Goal: Task Accomplishment & Management: Use online tool/utility

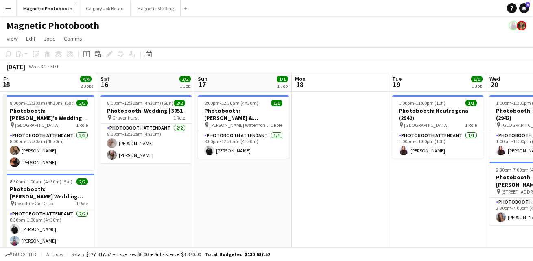
scroll to position [0, 314]
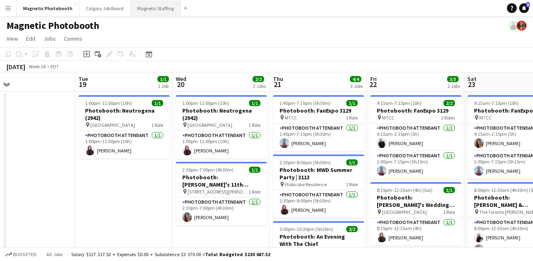
click at [141, 9] on button "Magnetic Staffing Close" at bounding box center [156, 8] width 50 height 16
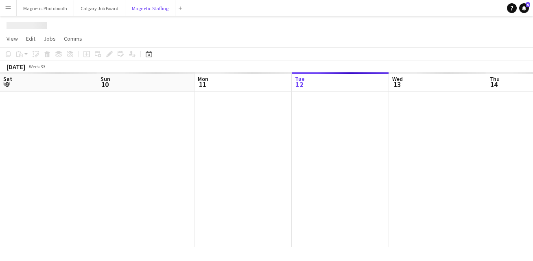
scroll to position [0, 194]
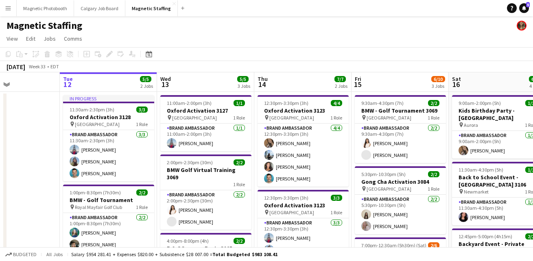
drag, startPoint x: 203, startPoint y: 84, endPoint x: 69, endPoint y: 85, distance: 133.8
click at [69, 85] on app-calendar-viewport "Sat 9 21/21 2 Jobs Sun 10 16/17 3 Jobs Mon 11 Tue 12 5/5 2 Jobs Wed 13 5/5 3 Jo…" at bounding box center [266, 263] width 533 height 382
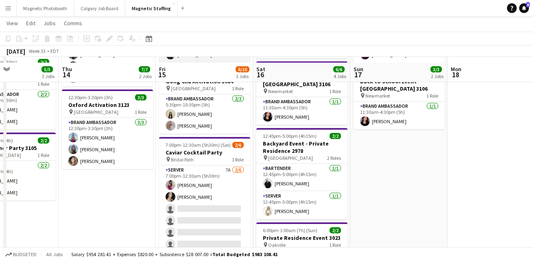
scroll to position [105, 0]
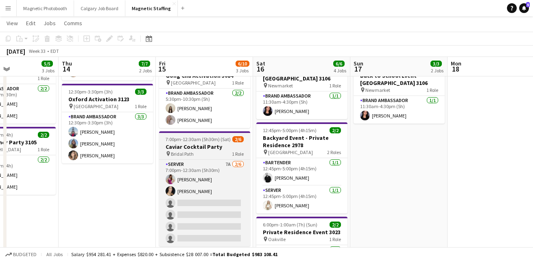
click at [180, 144] on h3 "Caviar Cocktail Party" at bounding box center [204, 146] width 91 height 7
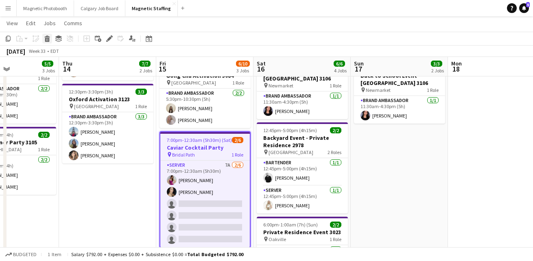
click at [46, 40] on icon "Delete" at bounding box center [47, 38] width 7 height 7
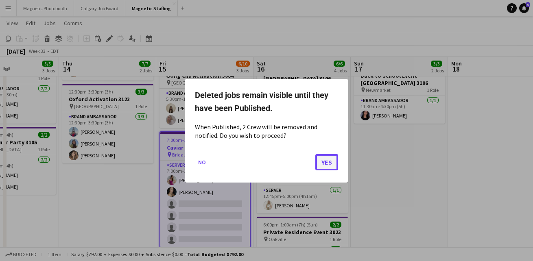
click at [329, 160] on button "Yes" at bounding box center [326, 162] width 23 height 16
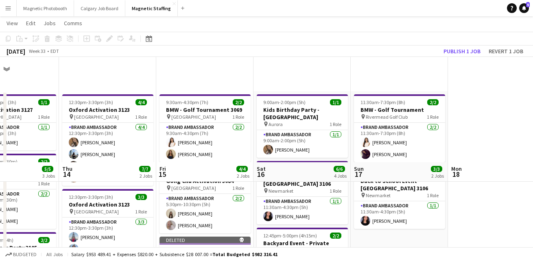
scroll to position [105, 0]
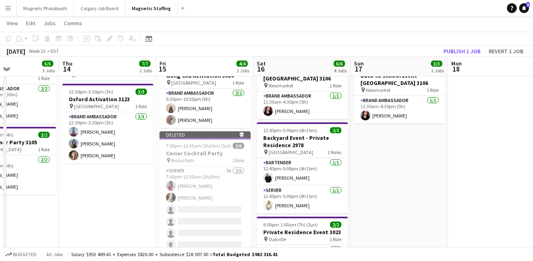
click at [396, 190] on app-date-cell "11:30am-7:30pm (8h) 2/2 BMW - Golf Tournament pin Rivermead Golf Club 1 Role Br…" at bounding box center [399, 174] width 97 height 377
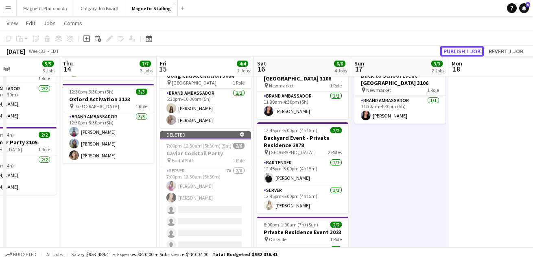
click at [469, 48] on button "Publish 1 job" at bounding box center [462, 51] width 44 height 11
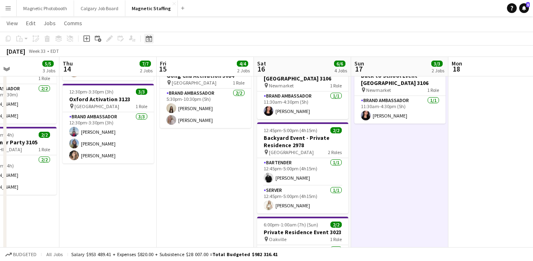
click at [152, 41] on div "Date picker" at bounding box center [149, 39] width 10 height 10
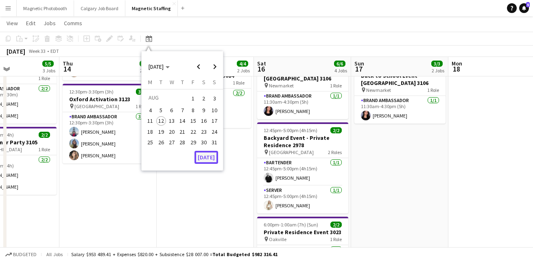
click at [201, 155] on button "[DATE]" at bounding box center [206, 157] width 24 height 13
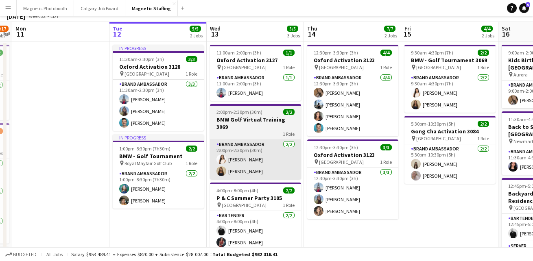
scroll to position [0, 0]
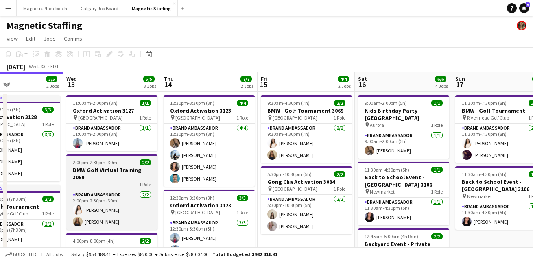
drag, startPoint x: 232, startPoint y: 174, endPoint x: 50, endPoint y: 180, distance: 181.9
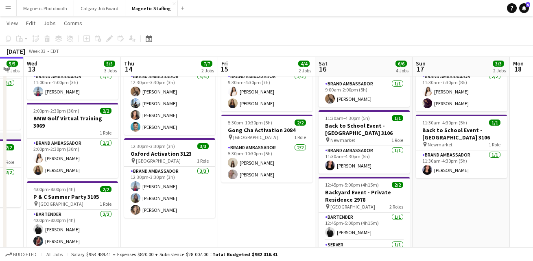
scroll to position [0, 211]
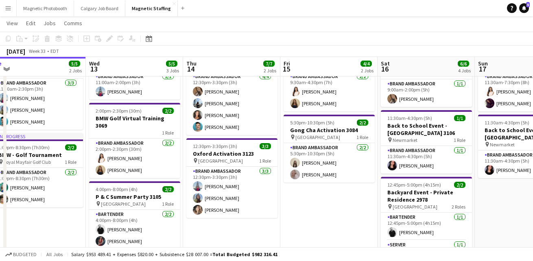
drag, startPoint x: 269, startPoint y: 162, endPoint x: 131, endPoint y: 162, distance: 137.9
click at [131, 162] on app-calendar-viewport "Sun 10 16/17 3 Jobs Mon 11 Tue 12 5/5 2 Jobs Wed 13 5/5 3 Jobs Thu 14 7/7 2 Job…" at bounding box center [266, 218] width 533 height 474
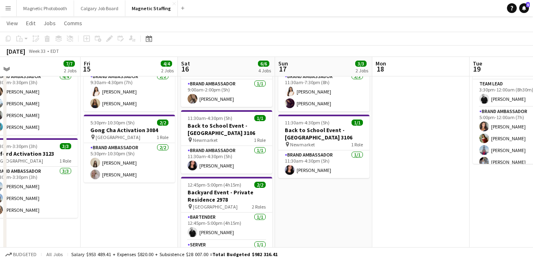
scroll to position [0, 0]
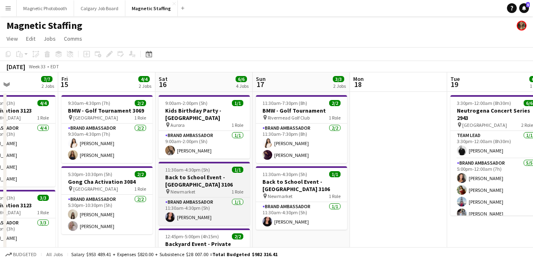
drag, startPoint x: 251, startPoint y: 164, endPoint x: 220, endPoint y: 164, distance: 31.3
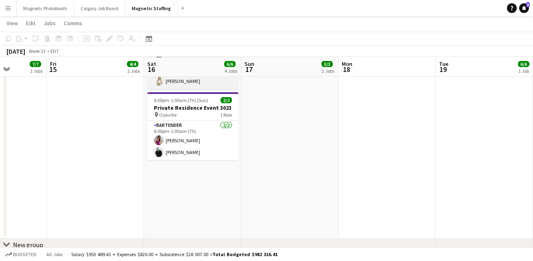
scroll to position [230, 0]
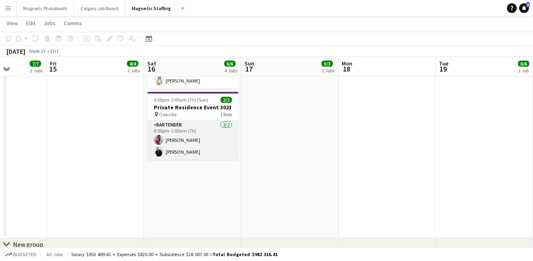
click at [226, 135] on app-card-role "Bartender [DATE] 6:00pm-1:00am (7h) [PERSON_NAME] [PERSON_NAME]" at bounding box center [192, 139] width 91 height 39
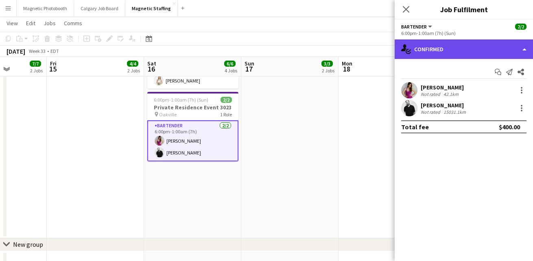
click at [460, 48] on div "single-neutral-actions-check-2 Confirmed" at bounding box center [464, 49] width 138 height 20
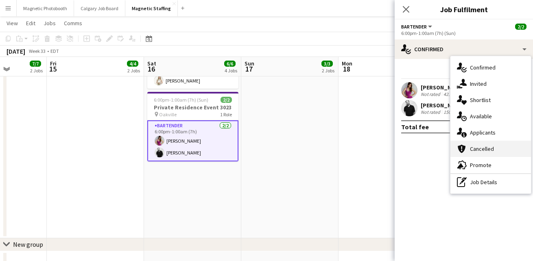
click at [472, 141] on div "cancellation Cancelled" at bounding box center [490, 149] width 81 height 16
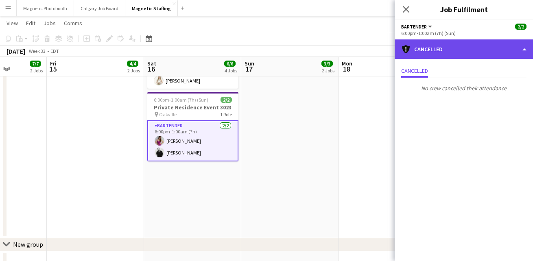
click at [465, 47] on div "cancellation Cancelled" at bounding box center [464, 49] width 138 height 20
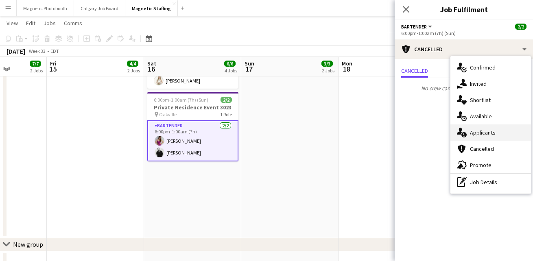
click at [463, 129] on icon "single-neutral-actions-information" at bounding box center [462, 133] width 10 height 10
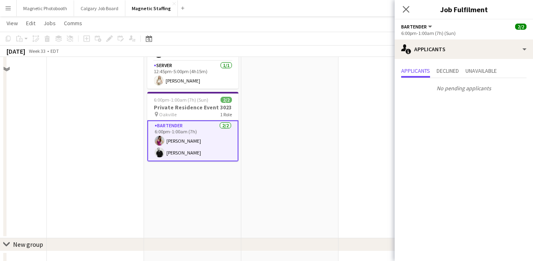
scroll to position [149, 0]
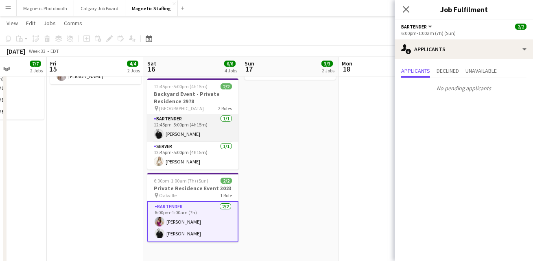
click at [201, 129] on app-card-role "Bartender [DATE] 12:45pm-5:00pm (4h15m) [PERSON_NAME]" at bounding box center [192, 128] width 91 height 28
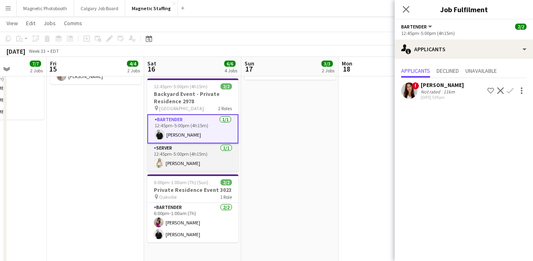
click at [191, 146] on app-card-role "Server [DATE] 12:45pm-5:00pm (4h15m) [PERSON_NAME]" at bounding box center [192, 158] width 91 height 28
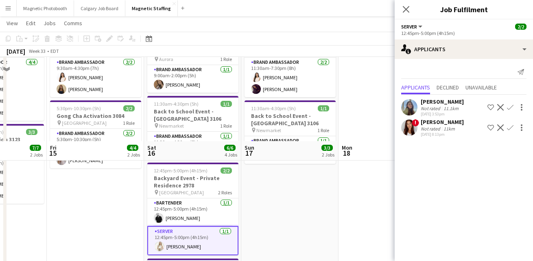
scroll to position [0, 0]
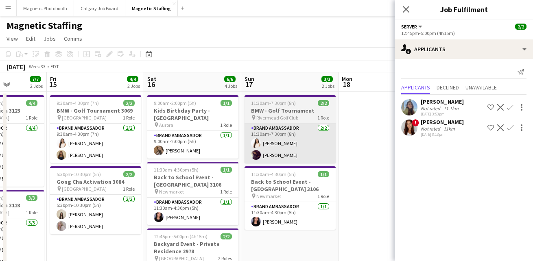
click at [271, 162] on app-card-role "Brand Ambassador [DATE] 11:30am-7:30pm (8h) [PERSON_NAME] [PERSON_NAME]" at bounding box center [289, 143] width 91 height 39
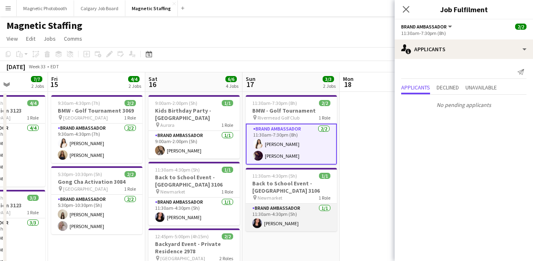
click at [280, 227] on app-card-role "Brand Ambassador [DATE] 11:30am-4:30pm (5h) [PERSON_NAME]" at bounding box center [291, 218] width 91 height 28
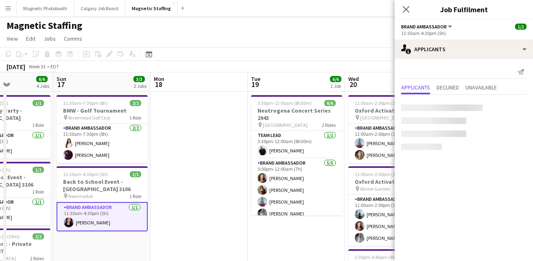
drag, startPoint x: 266, startPoint y: 228, endPoint x: 61, endPoint y: 239, distance: 204.9
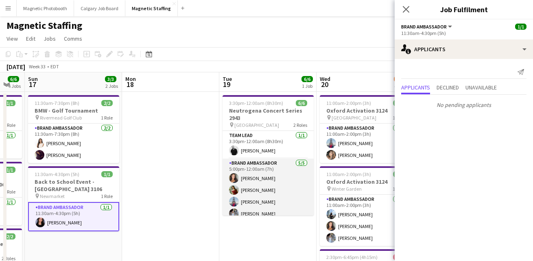
click at [235, 167] on app-card-role "Brand Ambassador [DATE] 5:00pm-12:00am (7h) [PERSON_NAME] [PERSON_NAME] [PERSON…" at bounding box center [268, 196] width 91 height 75
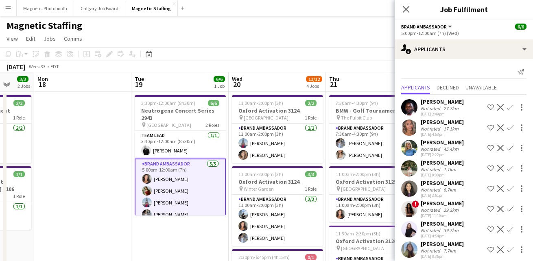
drag, startPoint x: 248, startPoint y: 173, endPoint x: 182, endPoint y: 174, distance: 65.5
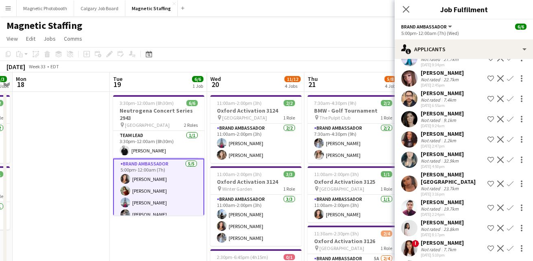
scroll to position [432, 0]
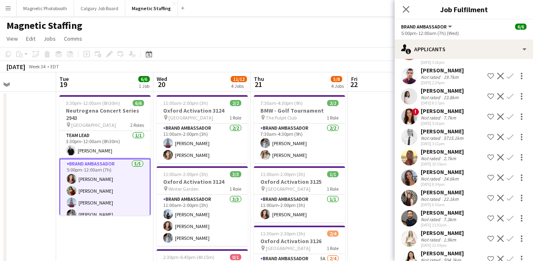
drag, startPoint x: 299, startPoint y: 181, endPoint x: 245, endPoint y: 180, distance: 54.1
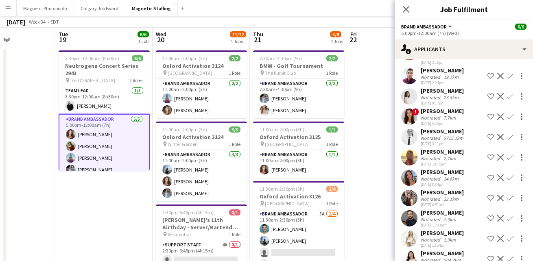
scroll to position [47, 0]
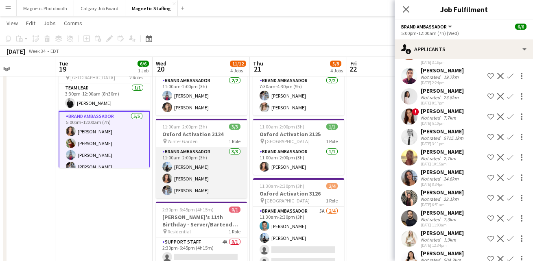
click at [185, 190] on app-card-role "Brand Ambassador [DATE] 11:00am-2:00pm (3h) [PERSON_NAME] [PERSON_NAME] [PERSON…" at bounding box center [201, 172] width 91 height 51
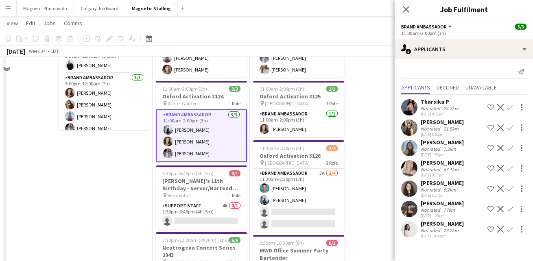
scroll to position [87, 0]
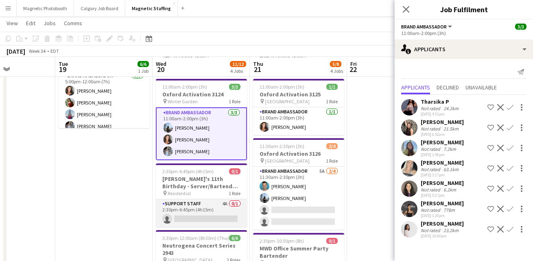
click at [182, 217] on app-card-role "Support Staff 4A 0/1 2:30pm-6:45pm (4h15m) single-neutral-actions" at bounding box center [201, 213] width 91 height 28
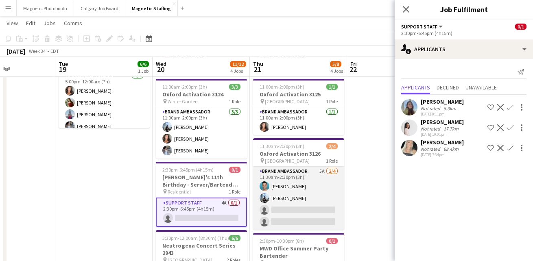
click at [327, 193] on app-card-role "Brand Ambassador 5A [DATE] 11:30am-2:30pm (3h) [PERSON_NAME] [PERSON_NAME] sing…" at bounding box center [298, 198] width 91 height 63
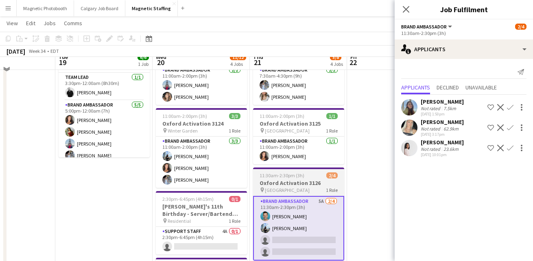
scroll to position [50, 0]
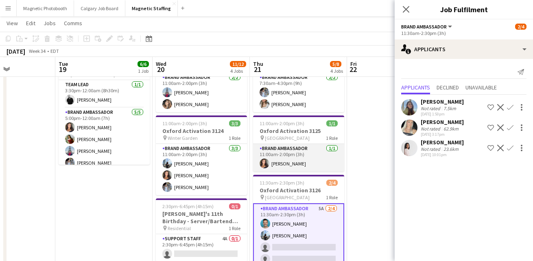
click at [320, 155] on app-card-role "Brand Ambassador [DATE] 11:00am-2:00pm (3h) [PERSON_NAME]" at bounding box center [298, 158] width 91 height 28
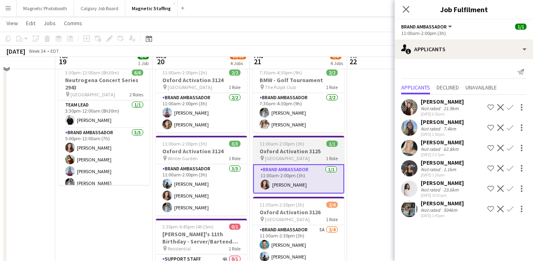
scroll to position [21, 0]
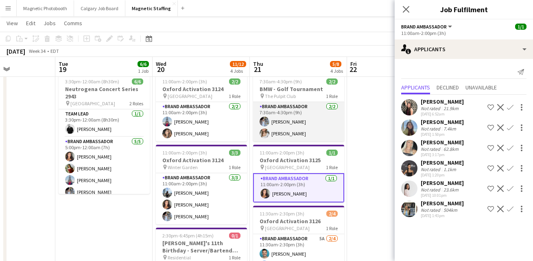
click at [317, 124] on app-card-role "Brand Ambassador [DATE] 7:30am-4:30pm (9h) [PERSON_NAME] [PERSON_NAME]" at bounding box center [298, 121] width 91 height 39
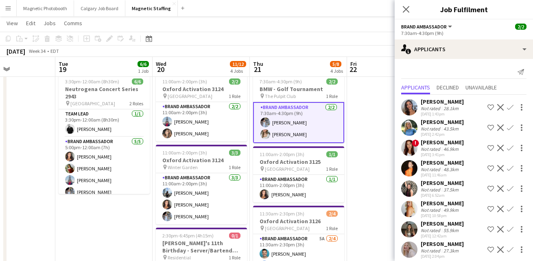
scroll to position [46, 0]
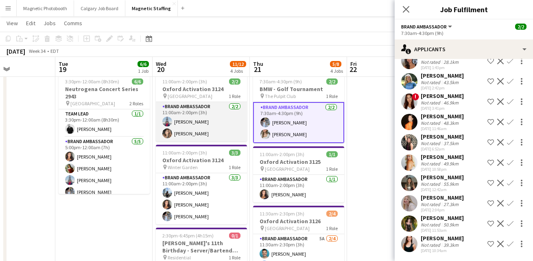
click at [200, 129] on app-card-role "Brand Ambassador [DATE] 11:00am-2:00pm (3h) [PERSON_NAME] [PERSON_NAME]" at bounding box center [201, 121] width 91 height 39
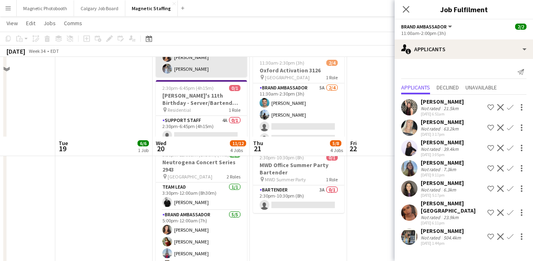
scroll to position [249, 0]
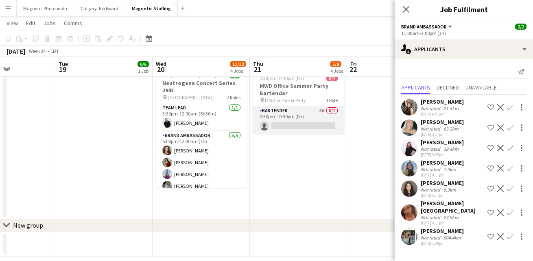
click at [281, 109] on app-card-role "Bartender 3A 0/1 2:30pm-10:30pm (8h) single-neutral-actions" at bounding box center [298, 120] width 91 height 28
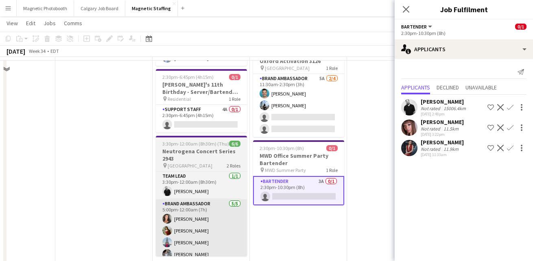
scroll to position [39, 0]
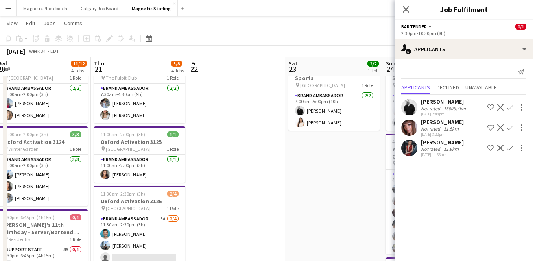
drag, startPoint x: 296, startPoint y: 133, endPoint x: 92, endPoint y: 151, distance: 204.6
click at [96, 151] on app-calendar-viewport "Sun 17 3/3 2 Jobs Mon 18 Tue 19 6/6 1 Job Wed 20 11/12 4 Jobs Thu 21 5/8 4 Jobs…" at bounding box center [266, 230] width 533 height 474
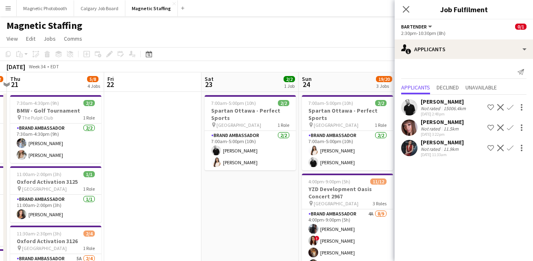
scroll to position [0, 242]
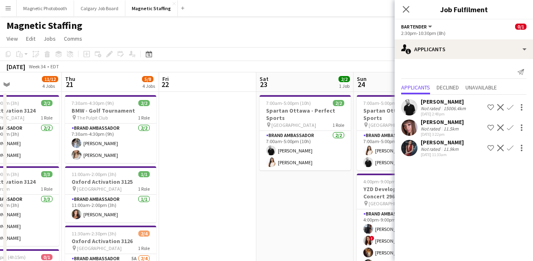
drag, startPoint x: 182, startPoint y: 160, endPoint x: 108, endPoint y: 166, distance: 74.3
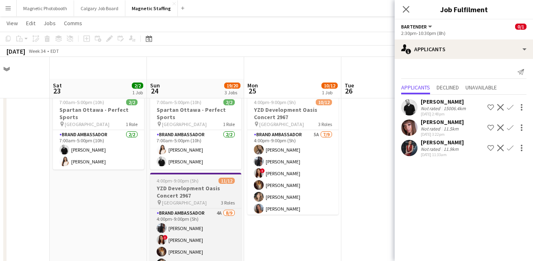
scroll to position [48, 0]
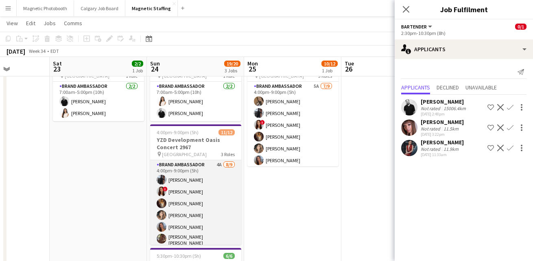
click at [187, 206] on app-card-role "Brand Ambassador 4A [DATE] 4:00pm-9:00pm (5h) [PERSON_NAME] ! [PERSON_NAME] [PE…" at bounding box center [195, 222] width 91 height 124
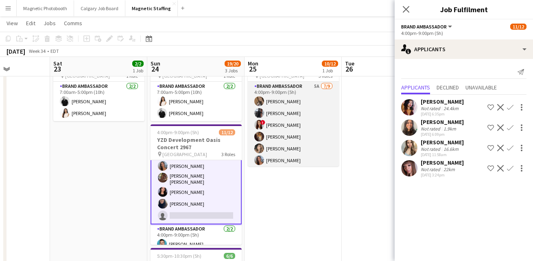
click at [277, 157] on app-card-role "Brand Ambassador 5A [DATE] 4:00pm-9:00pm (5h) [PERSON_NAME] [PERSON_NAME] ! [PE…" at bounding box center [293, 143] width 91 height 122
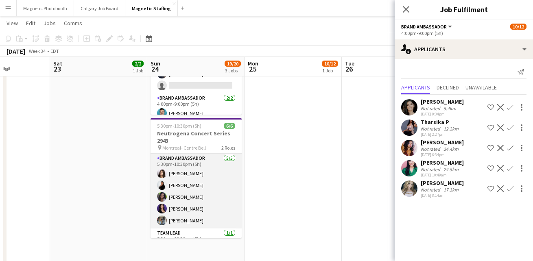
click at [207, 199] on app-card-role "Brand Ambassador [DATE] 5:30pm-10:30pm (5h) [PERSON_NAME] [PERSON_NAME] [PERSON…" at bounding box center [196, 191] width 91 height 75
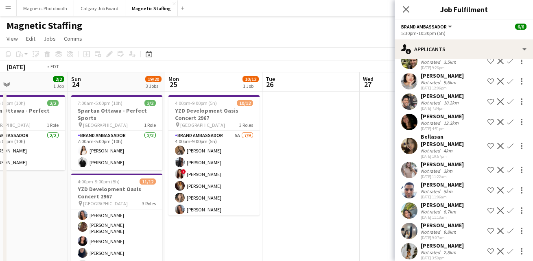
drag, startPoint x: 324, startPoint y: 209, endPoint x: 30, endPoint y: 219, distance: 294.3
click at [0, 225] on html "Menu Boards Boards Boards All jobs Status Workforce Workforce My Workforce Recr…" at bounding box center [266, 260] width 533 height 521
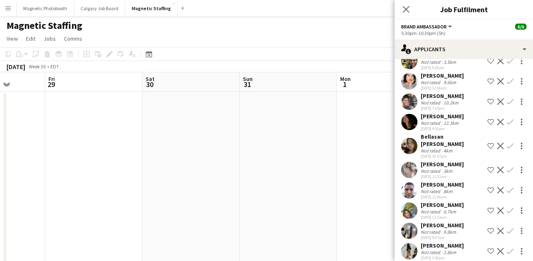
drag, startPoint x: 318, startPoint y: 189, endPoint x: 50, endPoint y: 176, distance: 268.0
drag, startPoint x: 308, startPoint y: 157, endPoint x: 8, endPoint y: 168, distance: 300.8
click at [0, 171] on html "Menu Boards Boards Boards All jobs Status Workforce Workforce My Workforce Recr…" at bounding box center [266, 260] width 533 height 521
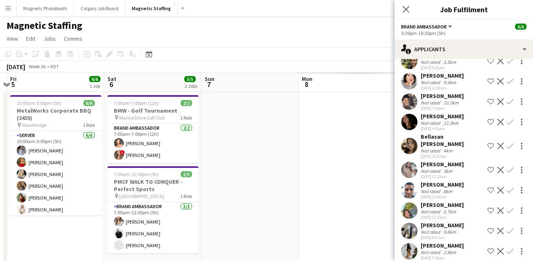
drag, startPoint x: 161, startPoint y: 156, endPoint x: -1, endPoint y: 169, distance: 162.9
click at [0, 169] on html "Menu Boards Boards Boards All jobs Status Workforce Workforce My Workforce Recr…" at bounding box center [266, 260] width 533 height 521
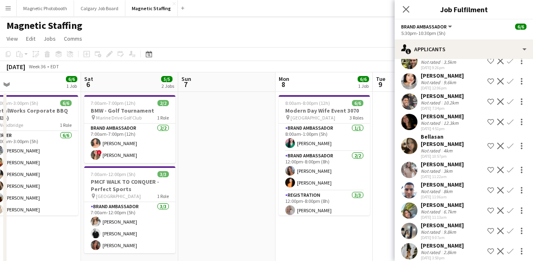
drag, startPoint x: 278, startPoint y: 184, endPoint x: 202, endPoint y: 181, distance: 76.2
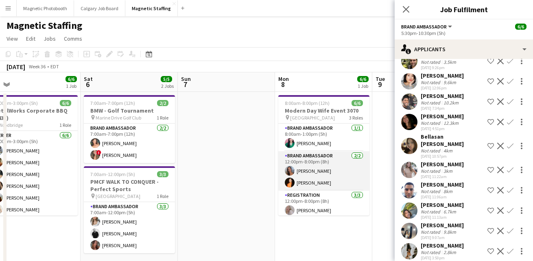
click at [347, 172] on app-card-role "Brand Ambassador [DATE] 12:00pm-8:00pm (8h) [PERSON_NAME] [PERSON_NAME]" at bounding box center [323, 170] width 91 height 39
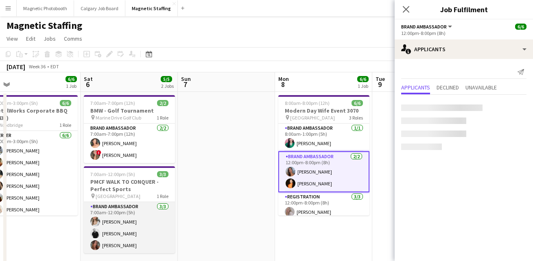
click at [113, 217] on app-card-role "Brand Ambassador [DATE] 7:00am-12:00pm (5h) [PERSON_NAME] [PERSON_NAME] [PERSON…" at bounding box center [129, 227] width 91 height 51
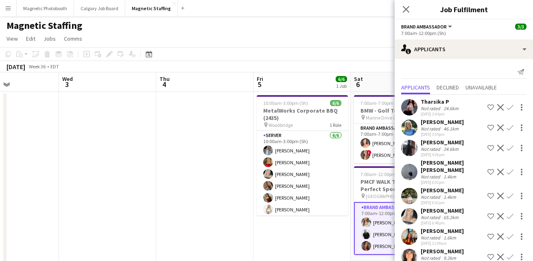
drag, startPoint x: 234, startPoint y: 158, endPoint x: 360, endPoint y: 158, distance: 125.7
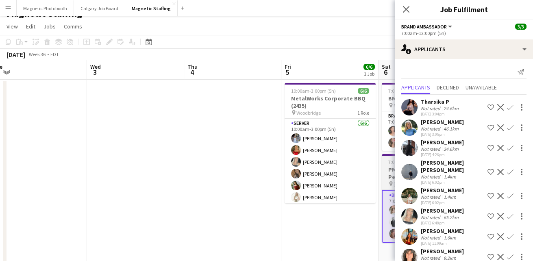
scroll to position [11, 0]
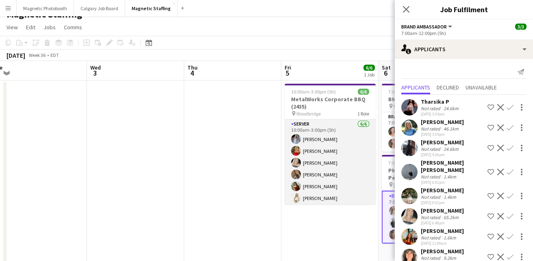
click at [323, 179] on app-card-role "Server [DATE] 10:00am-3:00pm (5h) [PERSON_NAME] [PERSON_NAME] [PERSON_NAME] [PE…" at bounding box center [330, 163] width 91 height 87
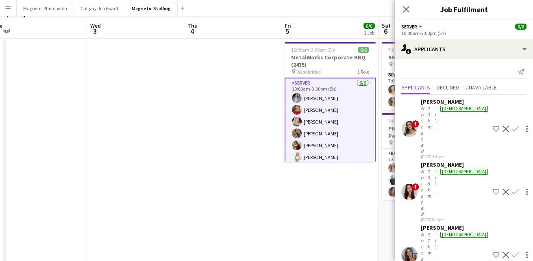
scroll to position [89, 0]
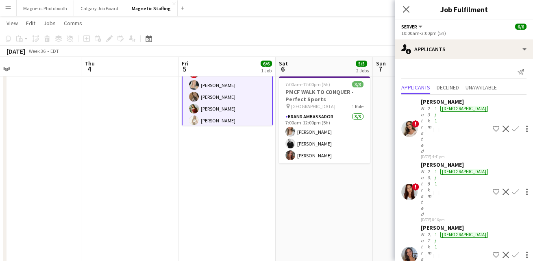
drag, startPoint x: 368, startPoint y: 185, endPoint x: 264, endPoint y: 190, distance: 104.2
click at [244, 196] on app-calendar-viewport "Sun 31 Mon 1 Tue 2 Wed 3 Thu 4 Fri 5 6/6 1 Job Sat 6 5/5 2 Jobs Sun 7 Mon 8 6/6…" at bounding box center [266, 180] width 533 height 474
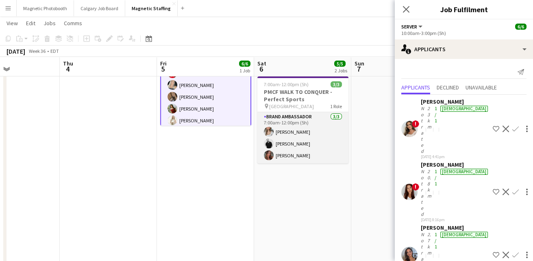
click at [308, 144] on app-card-role "Brand Ambassador [DATE] 7:00am-12:00pm (5h) [PERSON_NAME] [PERSON_NAME] [PERSON…" at bounding box center [302, 137] width 91 height 51
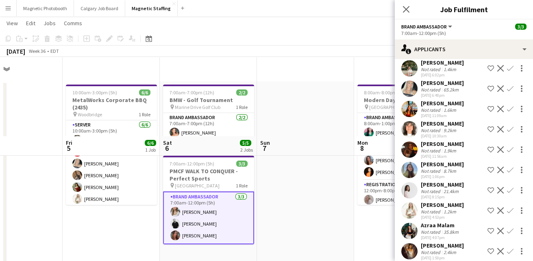
scroll to position [0, 0]
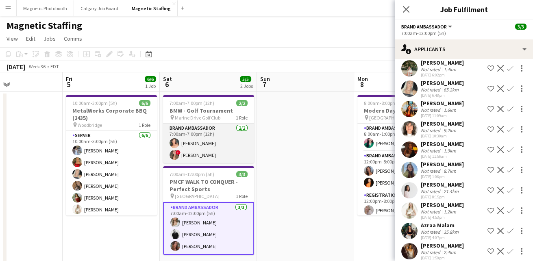
click at [215, 150] on app-card-role "Brand Ambassador [DATE] 7:00am-7:00pm (12h) [PERSON_NAME] ! [PERSON_NAME]" at bounding box center [208, 143] width 91 height 39
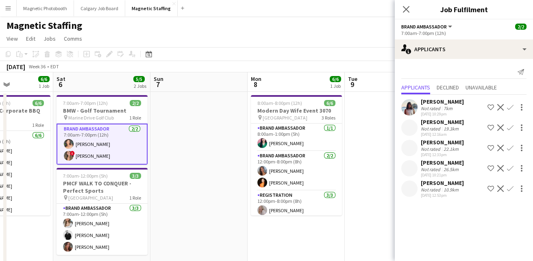
scroll to position [0, 257]
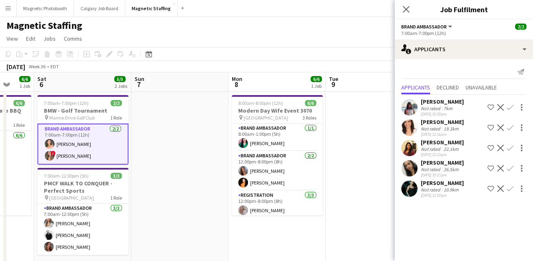
drag, startPoint x: 197, startPoint y: 224, endPoint x: 162, endPoint y: 225, distance: 35.4
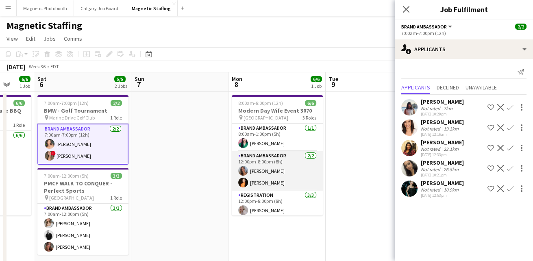
click at [266, 175] on app-card-role "Brand Ambassador [DATE] 12:00pm-8:00pm (8h) [PERSON_NAME] [PERSON_NAME]" at bounding box center [277, 170] width 91 height 39
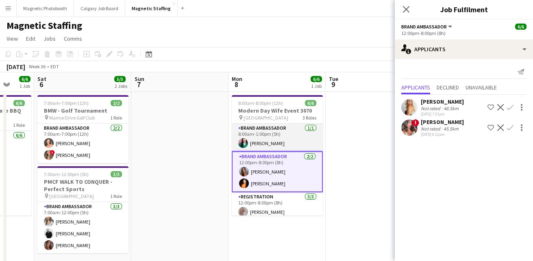
click at [288, 141] on app-card-role "Brand Ambassador [DATE] 8:00am-1:00pm (5h) [PERSON_NAME]" at bounding box center [277, 138] width 91 height 28
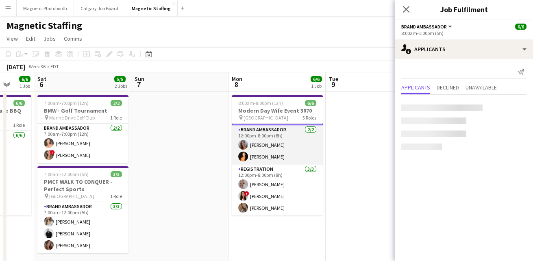
click at [274, 178] on app-card-role "Registration [DATE] 12:00pm-8:00pm (8h) [PERSON_NAME] ! [PERSON_NAME] [PERSON_N…" at bounding box center [277, 190] width 91 height 51
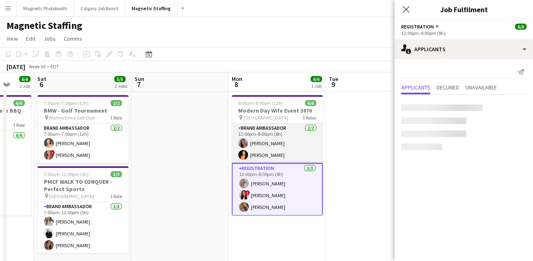
scroll to position [27, 0]
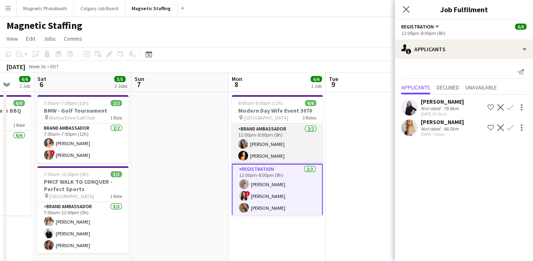
click at [288, 147] on app-card-role "Brand Ambassador [DATE] 12:00pm-8:00pm (8h) [PERSON_NAME] [PERSON_NAME]" at bounding box center [277, 143] width 91 height 39
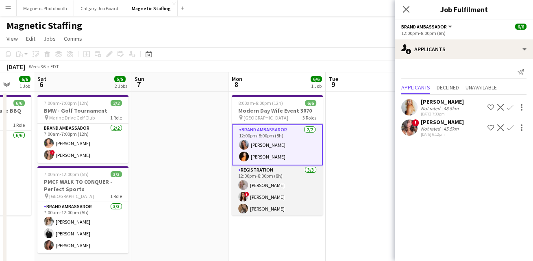
scroll to position [0, 0]
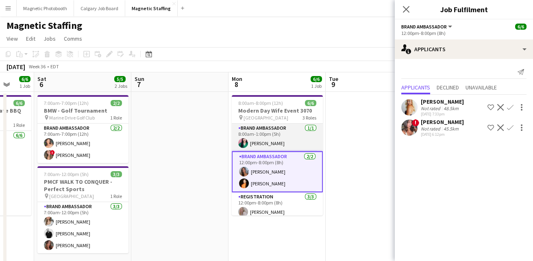
click at [279, 141] on app-card-role "Brand Ambassador [DATE] 8:00am-1:00pm (5h) [PERSON_NAME]" at bounding box center [277, 138] width 91 height 28
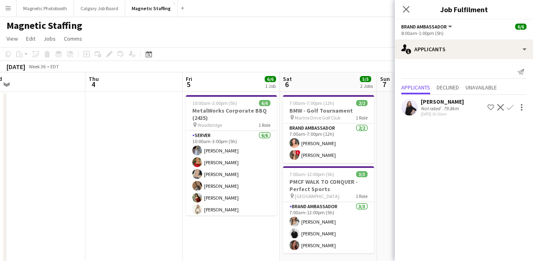
drag, startPoint x: 115, startPoint y: 126, endPoint x: 445, endPoint y: 118, distance: 330.4
click at [446, 118] on body "Menu Boards Boards Boards All jobs Status Workforce Workforce My Workforce Recr…" at bounding box center [266, 260] width 533 height 521
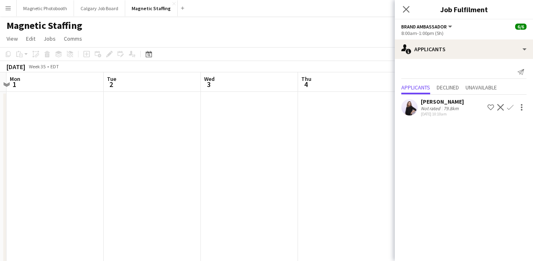
drag, startPoint x: 220, startPoint y: 155, endPoint x: 371, endPoint y: 153, distance: 151.7
drag, startPoint x: 131, startPoint y: 154, endPoint x: 399, endPoint y: 148, distance: 267.7
click at [399, 148] on body "Menu Boards Boards Boards All jobs Status Workforce Workforce My Workforce Recr…" at bounding box center [266, 260] width 533 height 521
drag, startPoint x: 134, startPoint y: 181, endPoint x: 422, endPoint y: 153, distance: 289.3
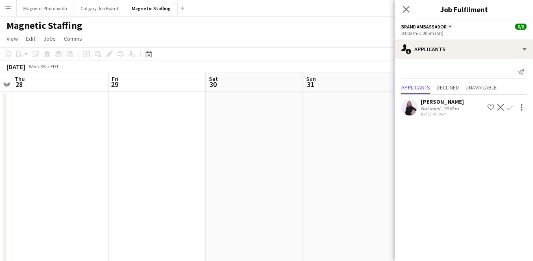
click at [422, 153] on body "Menu Boards Boards Boards All jobs Status Workforce Workforce My Workforce Recr…" at bounding box center [266, 260] width 533 height 521
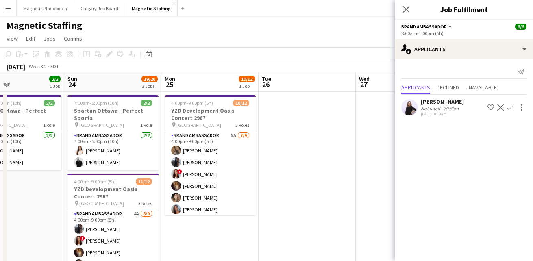
drag, startPoint x: 144, startPoint y: 170, endPoint x: 366, endPoint y: 161, distance: 221.9
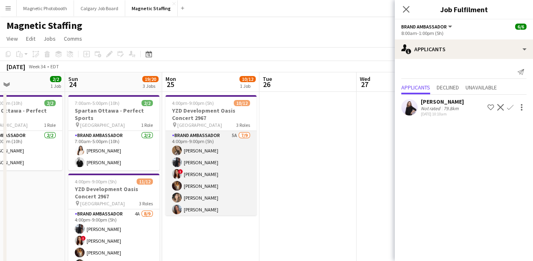
click at [210, 195] on app-card-role "Brand Ambassador 5A [DATE] 4:00pm-9:00pm (5h) [PERSON_NAME] [PERSON_NAME] ! [PE…" at bounding box center [211, 192] width 91 height 122
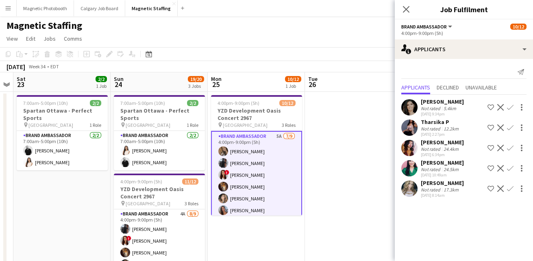
drag, startPoint x: 183, startPoint y: 249, endPoint x: 241, endPoint y: 246, distance: 58.2
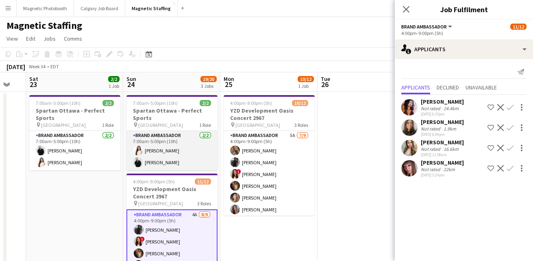
click at [176, 161] on app-card-role "Brand Ambassador [DATE] 7:00am-5:00pm (10h) [PERSON_NAME] [PERSON_NAME]" at bounding box center [172, 150] width 91 height 39
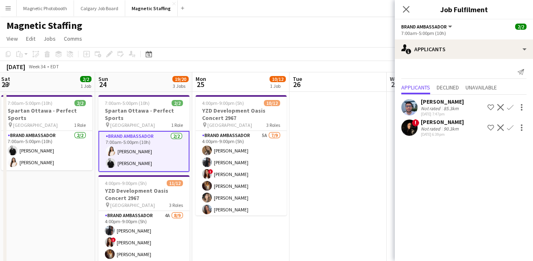
drag, startPoint x: 176, startPoint y: 161, endPoint x: 363, endPoint y: 145, distance: 188.2
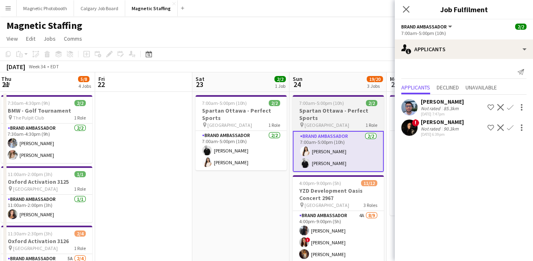
scroll to position [0, 175]
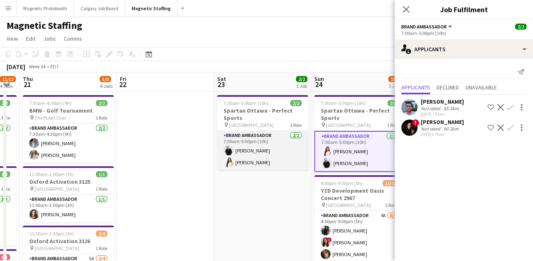
click at [243, 157] on app-card-role "Brand Ambassador [DATE] 7:00am-5:00pm (10h) [PERSON_NAME] [PERSON_NAME]" at bounding box center [262, 150] width 91 height 39
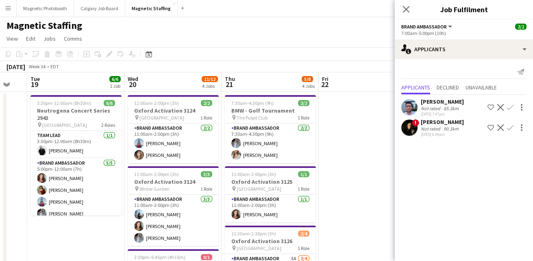
drag, startPoint x: 199, startPoint y: 215, endPoint x: 410, endPoint y: 190, distance: 213.0
click at [410, 190] on body "Menu Boards Boards Boards All jobs Status Workforce Workforce My Workforce Recr…" at bounding box center [266, 260] width 533 height 521
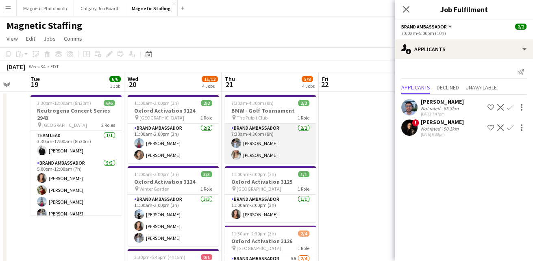
click at [276, 146] on app-card-role "Brand Ambassador [DATE] 7:30am-4:30pm (9h) [PERSON_NAME] [PERSON_NAME]" at bounding box center [270, 143] width 91 height 39
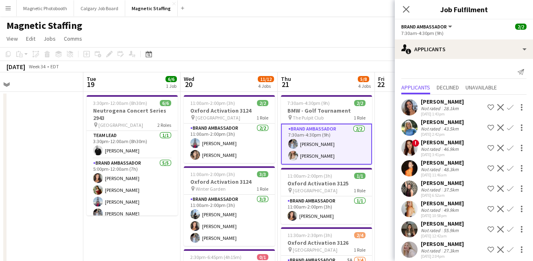
drag, startPoint x: 251, startPoint y: 213, endPoint x: 310, endPoint y: 213, distance: 59.0
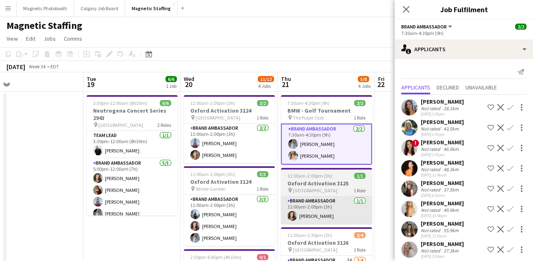
scroll to position [0, 205]
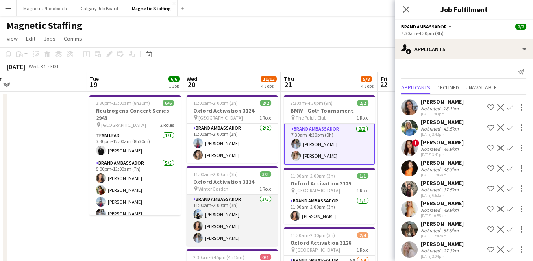
click at [219, 226] on app-card-role "Brand Ambassador [DATE] 11:00am-2:00pm (3h) [PERSON_NAME] [PERSON_NAME] [PERSON…" at bounding box center [232, 220] width 91 height 51
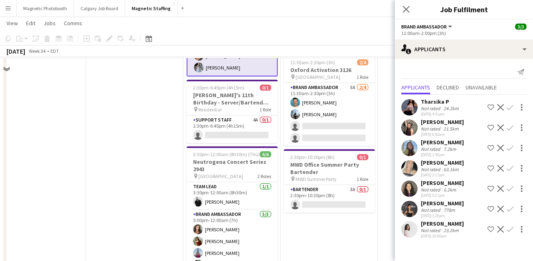
scroll to position [128, 0]
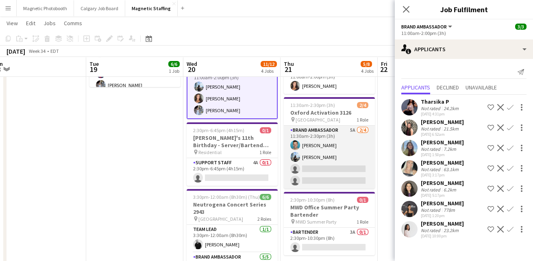
click at [304, 162] on app-card-role "Brand Ambassador 5A [DATE] 11:30am-2:30pm (3h) [PERSON_NAME] [PERSON_NAME] sing…" at bounding box center [329, 157] width 91 height 63
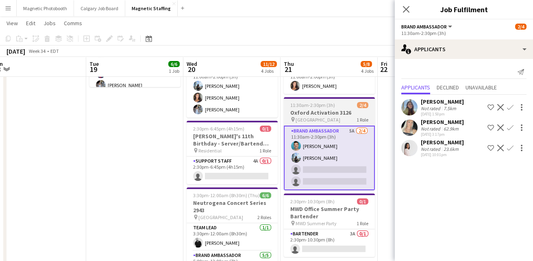
click at [304, 107] on span "11:30am-2:30pm (3h)" at bounding box center [312, 105] width 45 height 6
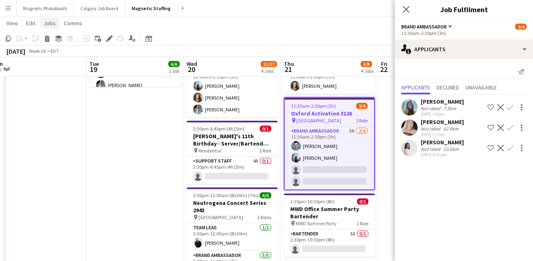
click at [48, 21] on span "Jobs" at bounding box center [50, 23] width 12 height 7
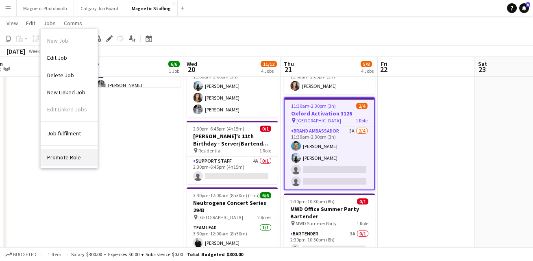
click at [68, 164] on link "Promote Role" at bounding box center [69, 157] width 57 height 17
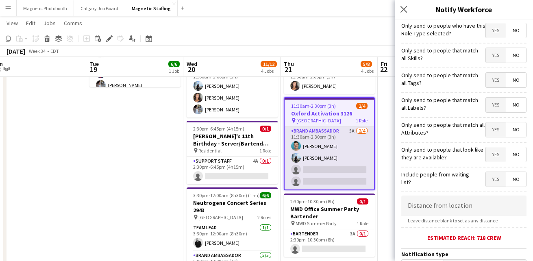
click at [343, 147] on app-card-role "Brand Ambassador 5A [DATE] 11:30am-2:30pm (3h) [PERSON_NAME] [PERSON_NAME] sing…" at bounding box center [329, 158] width 89 height 63
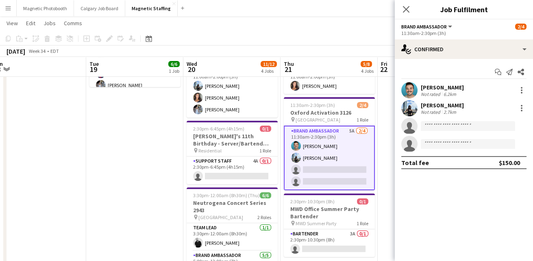
click at [343, 147] on app-card-role "Brand Ambassador 5A [DATE] 11:30am-2:30pm (3h) [PERSON_NAME] [PERSON_NAME] sing…" at bounding box center [329, 158] width 91 height 65
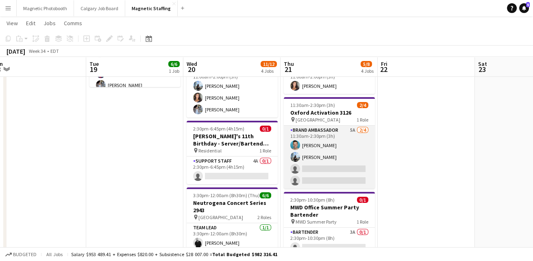
click at [343, 147] on app-card-role "Brand Ambassador 5A [DATE] 11:30am-2:30pm (3h) [PERSON_NAME] [PERSON_NAME] sing…" at bounding box center [329, 157] width 91 height 63
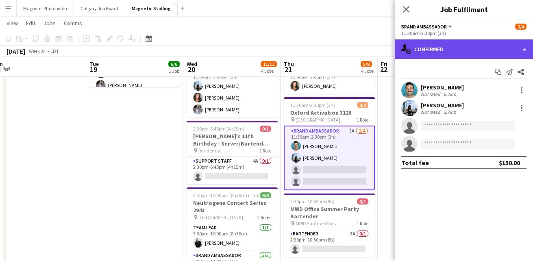
click at [517, 52] on div "single-neutral-actions-check-2 Confirmed" at bounding box center [464, 49] width 138 height 20
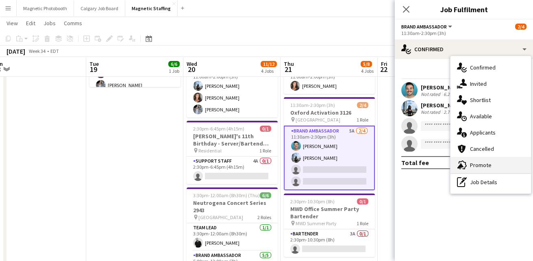
click at [487, 166] on div "advertising-megaphone Promote" at bounding box center [491, 165] width 81 height 16
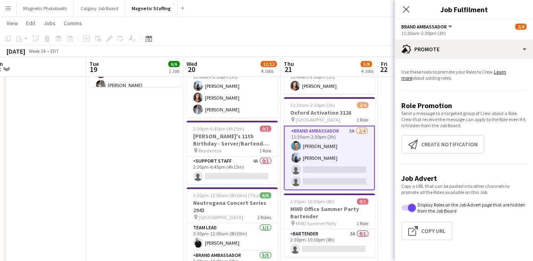
scroll to position [258, 0]
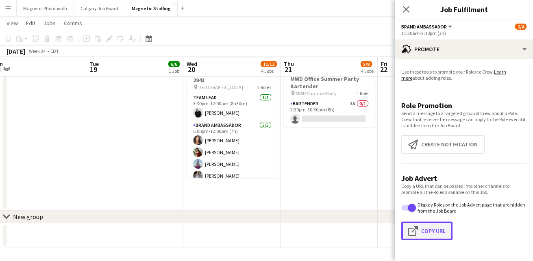
click at [434, 232] on button "Click to copy URL Copy Url" at bounding box center [426, 231] width 51 height 19
click at [404, 7] on icon "Close pop-in" at bounding box center [406, 9] width 8 height 8
